Goal: Task Accomplishment & Management: Manage account settings

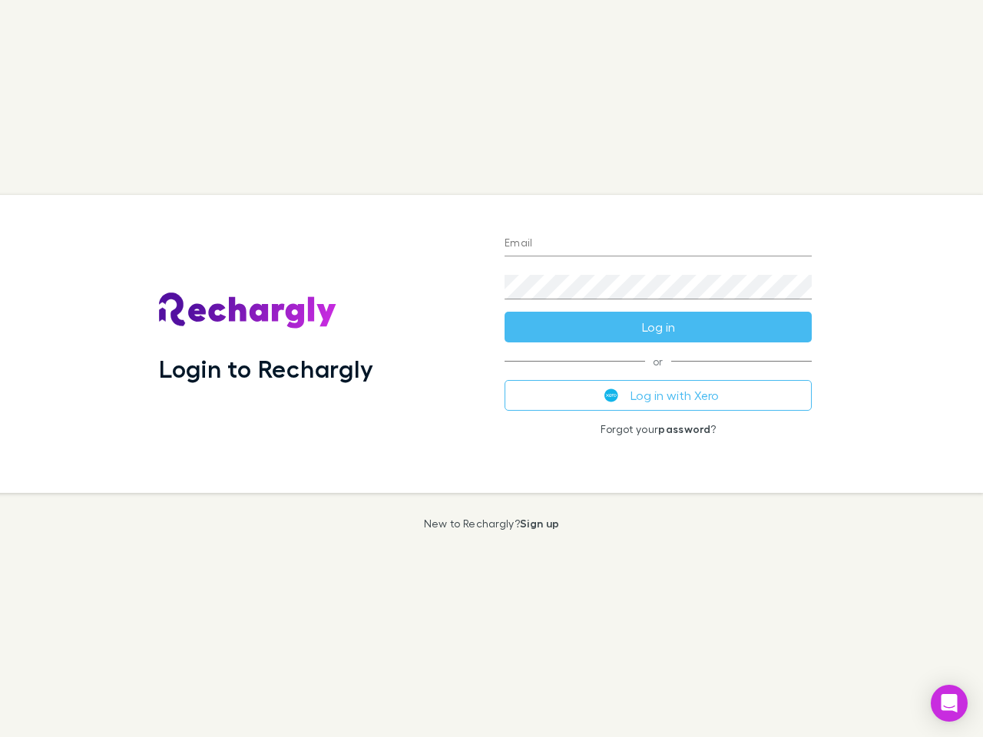
click at [491, 369] on div "Login to Rechargly" at bounding box center [320, 344] width 346 height 298
click at [658, 244] on input "Email" at bounding box center [658, 244] width 307 height 25
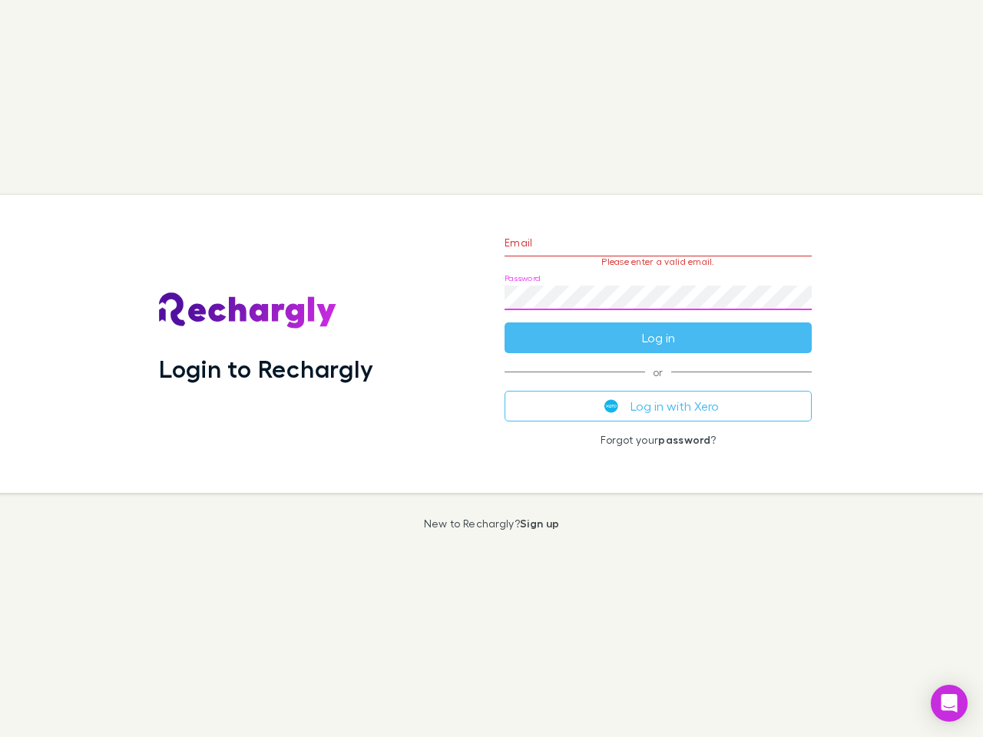
click at [658, 327] on form "Email Please enter a valid email. Password Log in" at bounding box center [658, 287] width 307 height 134
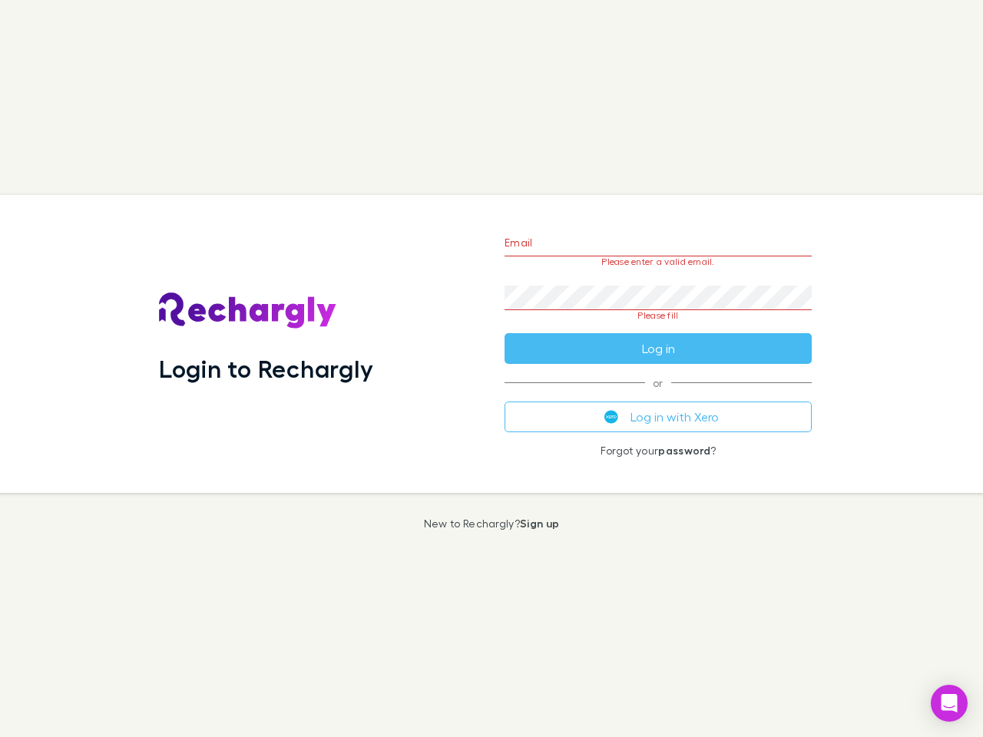
click at [658, 395] on div "Email Please enter a valid email. Password Please fill Log in or Log in with Xe…" at bounding box center [658, 344] width 332 height 298
click at [949, 703] on icon "Open Intercom Messenger" at bounding box center [949, 703] width 16 height 18
